Goal: Obtain resource: Download file/media

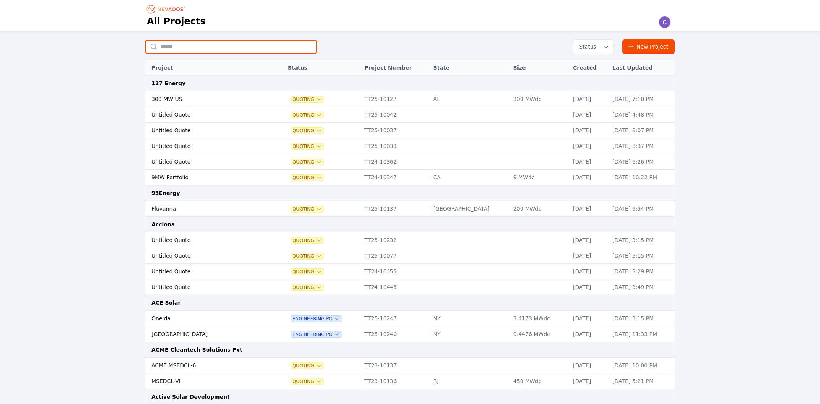
click at [239, 52] on input "text" at bounding box center [230, 47] width 171 height 14
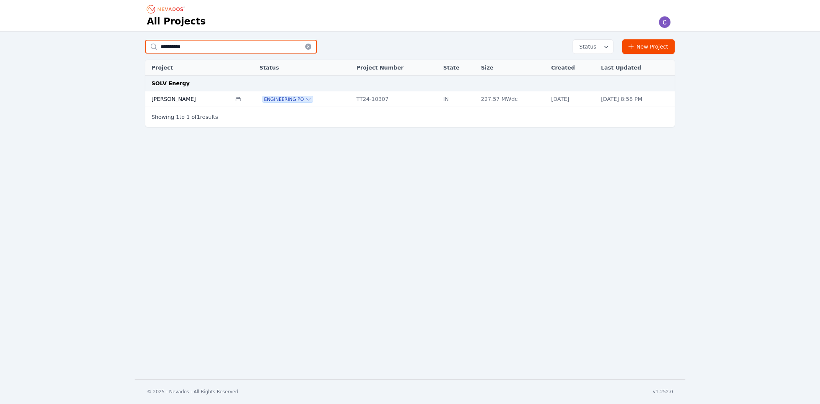
type input "**********"
click at [168, 102] on td "[PERSON_NAME]" at bounding box center [188, 99] width 86 height 16
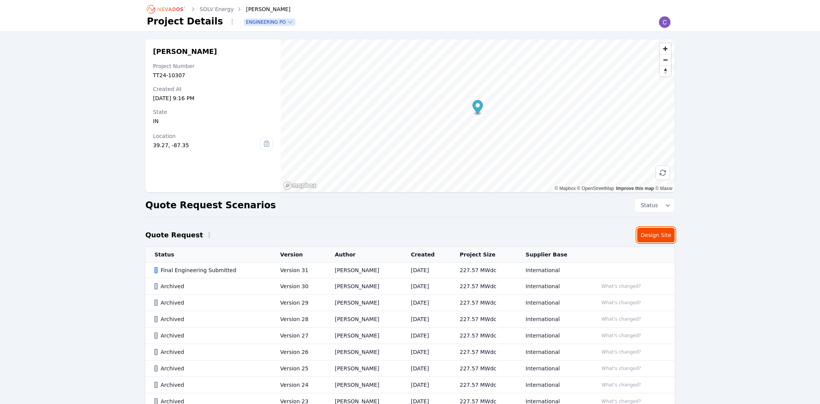
click at [663, 238] on link "Design Site" at bounding box center [655, 235] width 37 height 15
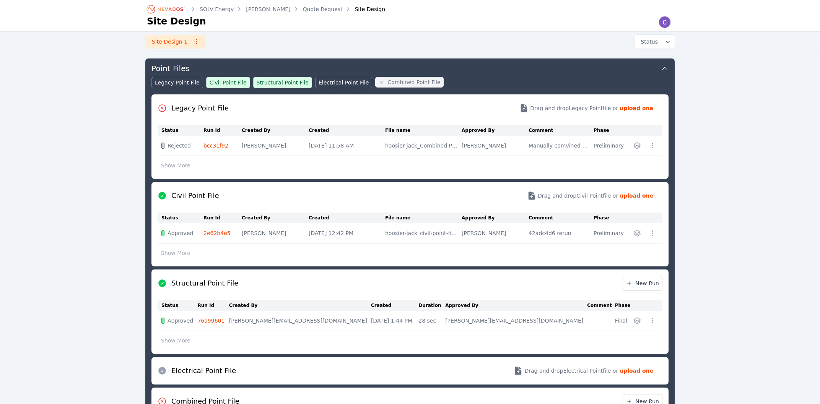
scroll to position [124, 0]
click at [654, 322] on icon "button" at bounding box center [653, 321] width 8 height 8
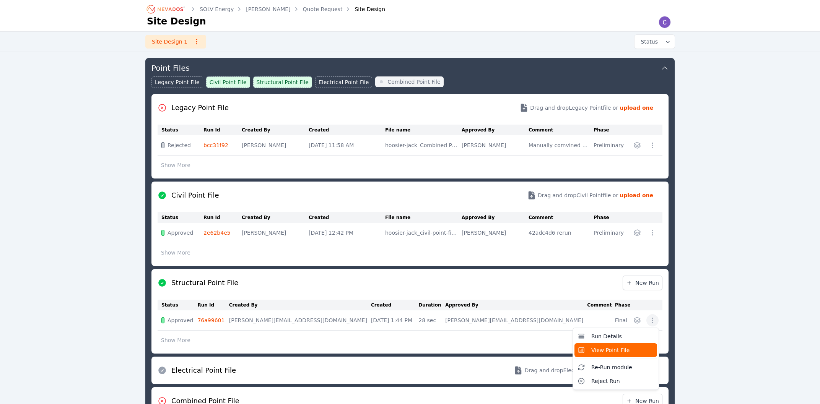
click at [625, 350] on span "View Point File" at bounding box center [610, 351] width 38 height 8
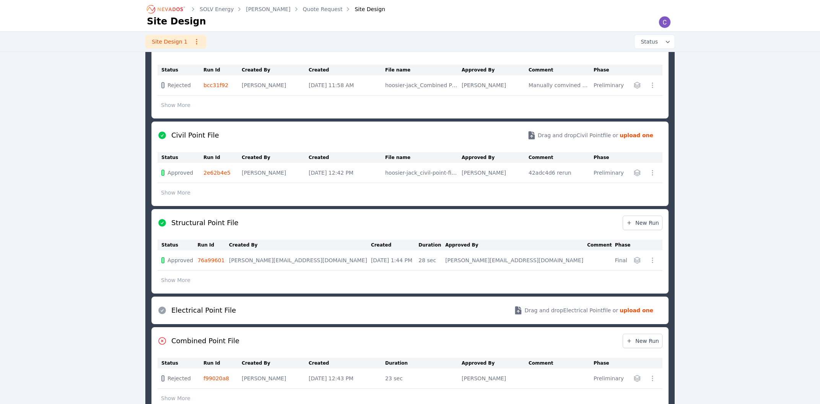
scroll to position [275, 0]
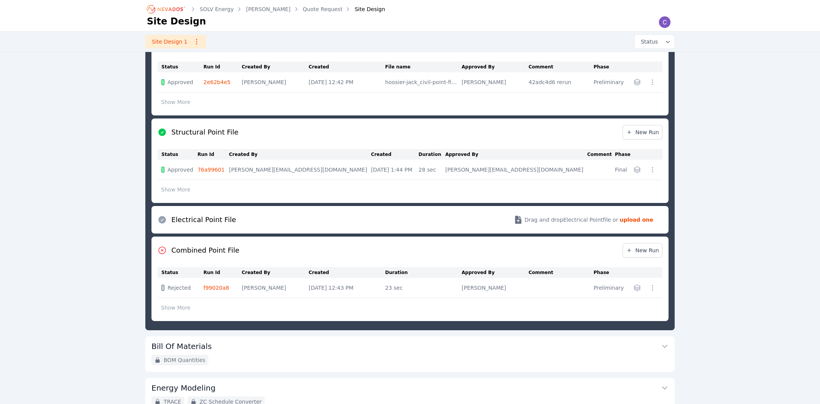
click at [751, 116] on div "SOLV Energy [PERSON_NAME] Quote Request Site Design Site Design Site Design 1 S…" at bounding box center [410, 93] width 820 height 737
click at [745, 173] on div "SOLV Energy [PERSON_NAME] Quote Request Site Design Site Design Site Design 1 S…" at bounding box center [410, 93] width 820 height 737
click at [649, 169] on icon "button" at bounding box center [653, 170] width 8 height 8
click at [624, 197] on span "View Point File" at bounding box center [610, 200] width 38 height 8
